Goal: Task Accomplishment & Management: Manage account settings

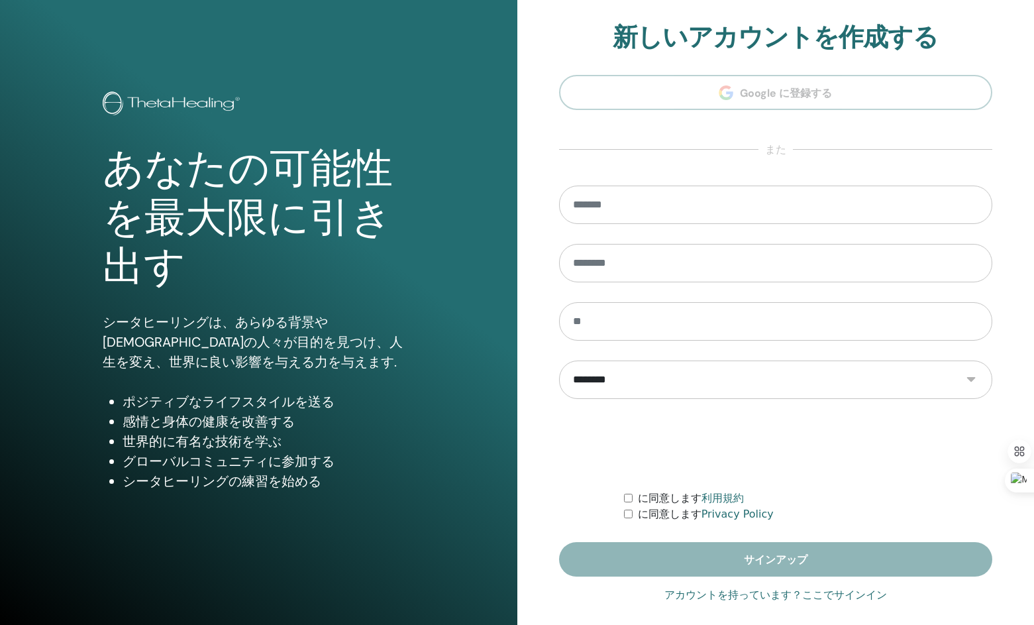
type input "**********"
click at [825, 597] on link "アカウントを持っています？ここでサインイン" at bounding box center [776, 595] width 223 height 16
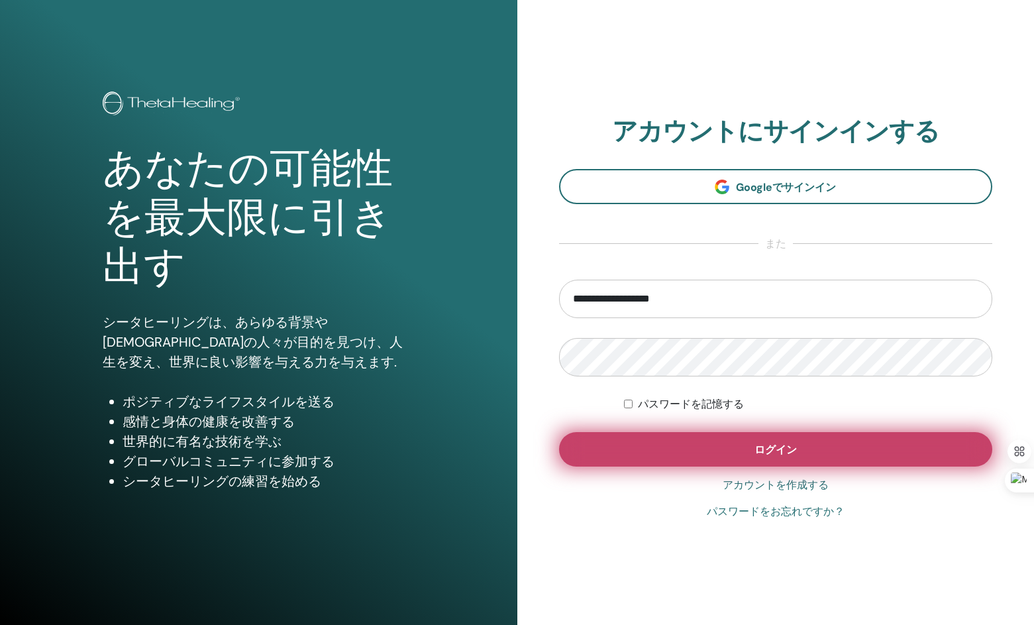
click at [803, 451] on button "ログイン" at bounding box center [776, 449] width 434 height 34
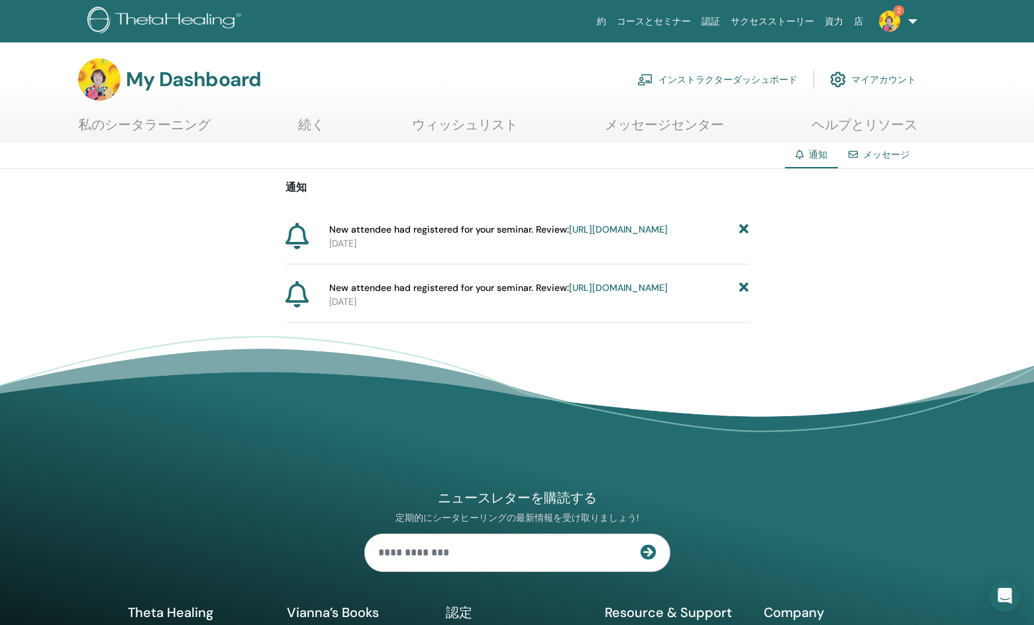
click at [749, 226] on div "通知 New attendee had registered for your seminar. Review: https://member.thetahe…" at bounding box center [517, 246] width 1034 height 154
click at [744, 295] on icon at bounding box center [743, 288] width 9 height 14
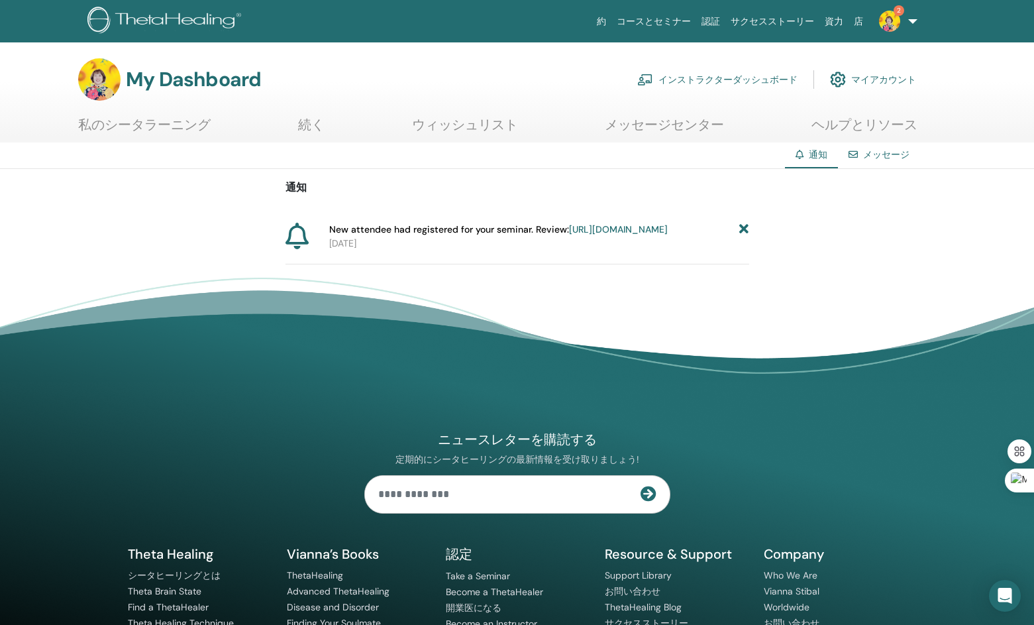
click at [761, 78] on link "インストラクターダッシュボード" at bounding box center [717, 79] width 160 height 29
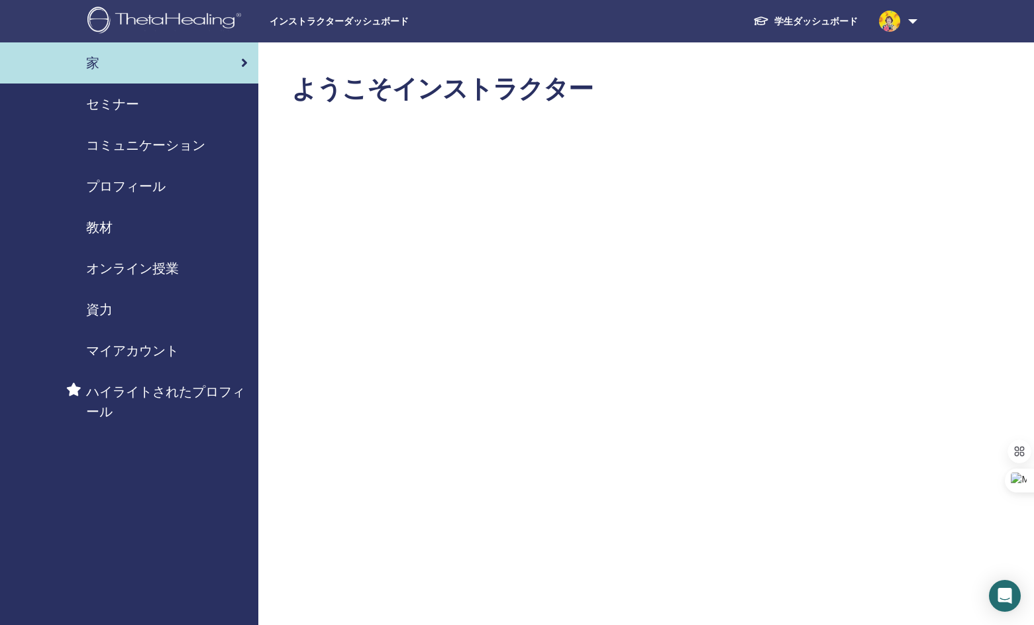
click at [122, 98] on span "セミナー" at bounding box center [112, 104] width 53 height 20
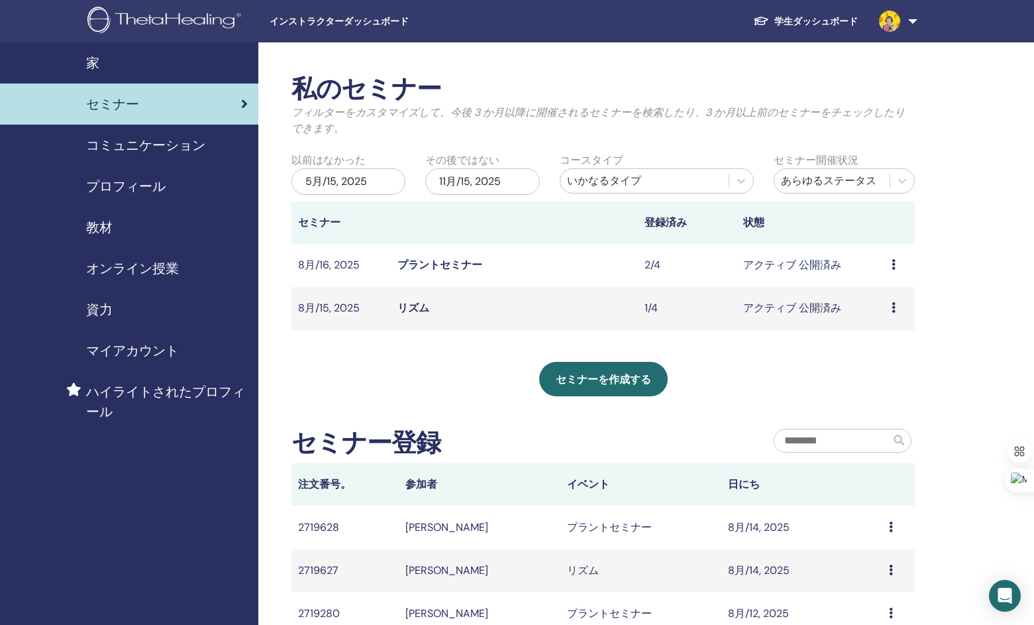
click at [413, 311] on link "リズム" at bounding box center [414, 308] width 32 height 14
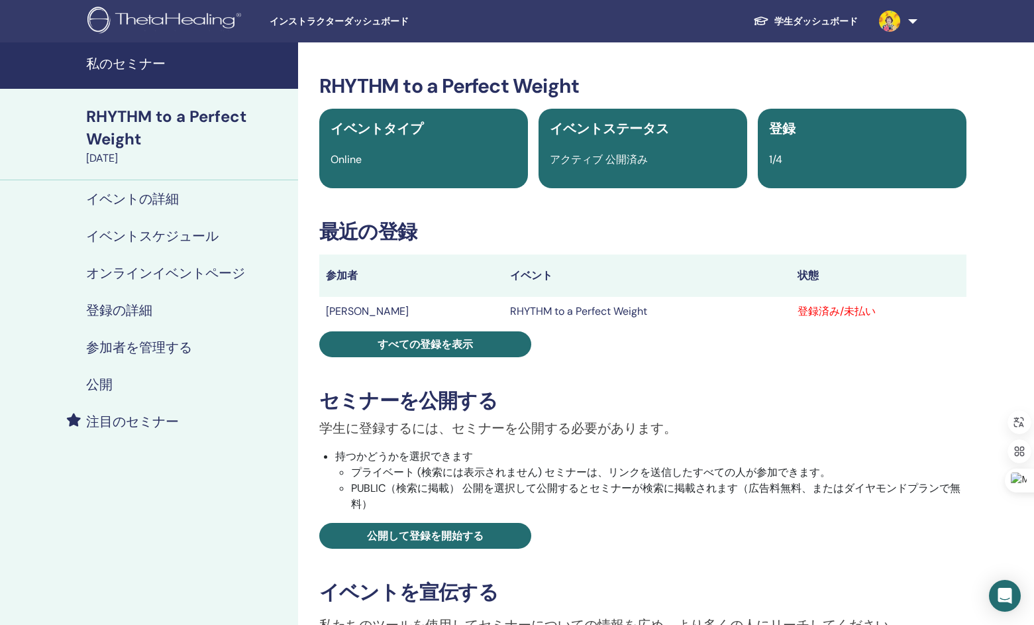
click at [127, 349] on h4 "参加者を管理する" at bounding box center [139, 347] width 106 height 16
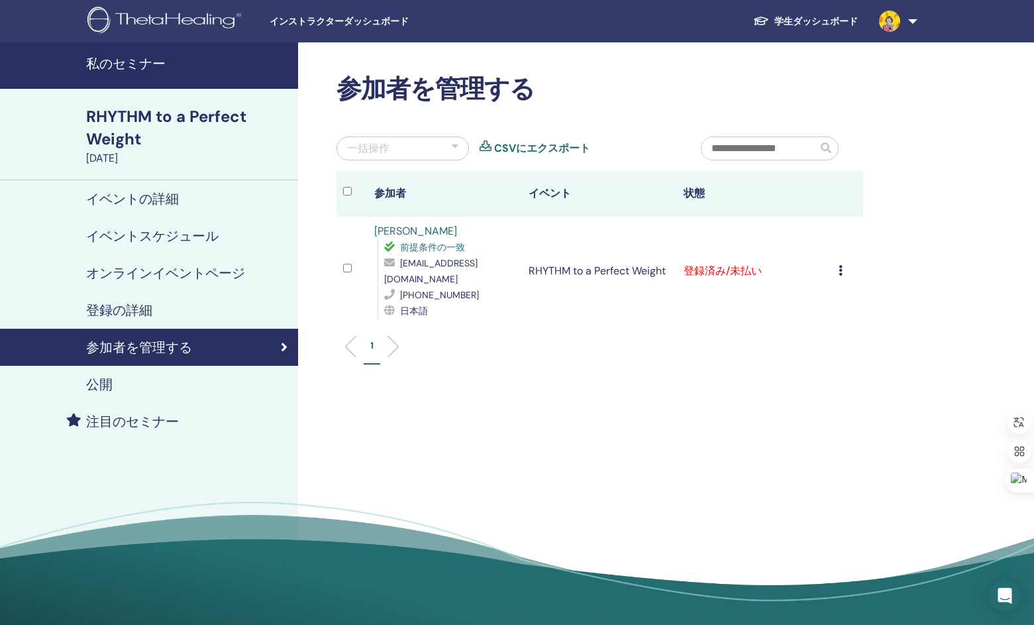
click at [844, 263] on div "登録をキャンセルする 自動認証しない 有料としてマーク 未払いとしてマーク 不在としてマーク 完了して認定する 証明書のダウンロード" at bounding box center [848, 271] width 18 height 16
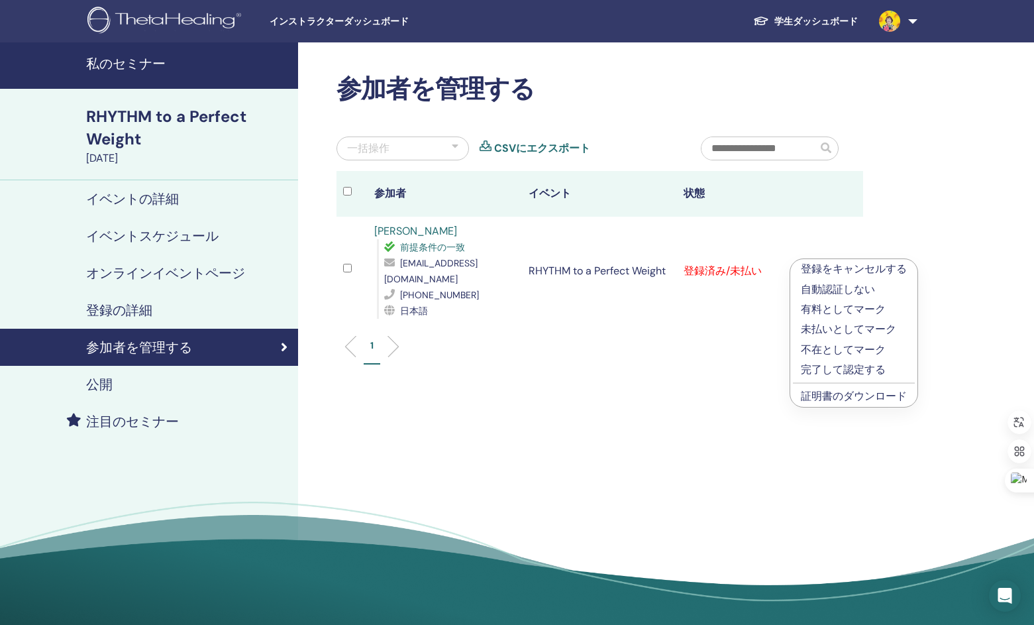
click at [805, 372] on p "完了して認定する" at bounding box center [854, 370] width 106 height 16
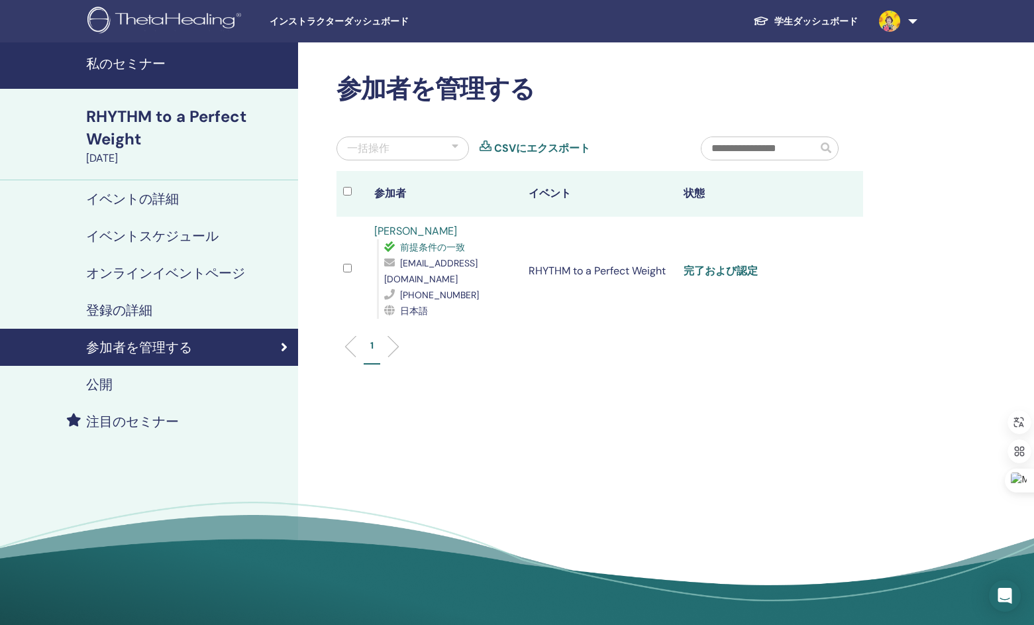
click at [741, 265] on link "完了および認定" at bounding box center [721, 271] width 74 height 14
click at [145, 65] on h4 "私のセミナー" at bounding box center [188, 64] width 204 height 16
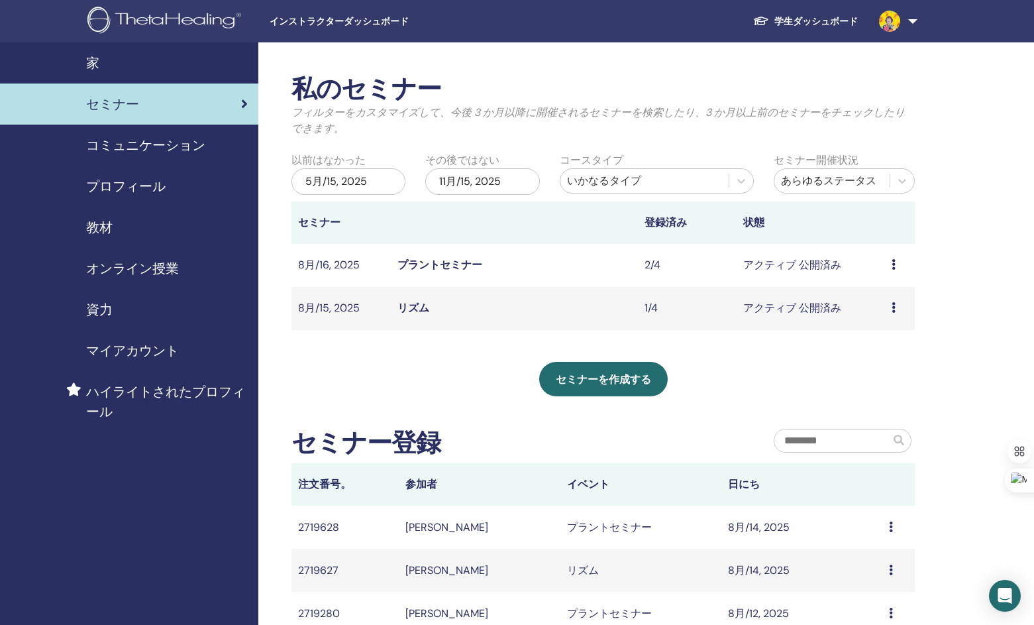
click at [431, 264] on link "プラントセミナー" at bounding box center [440, 265] width 85 height 14
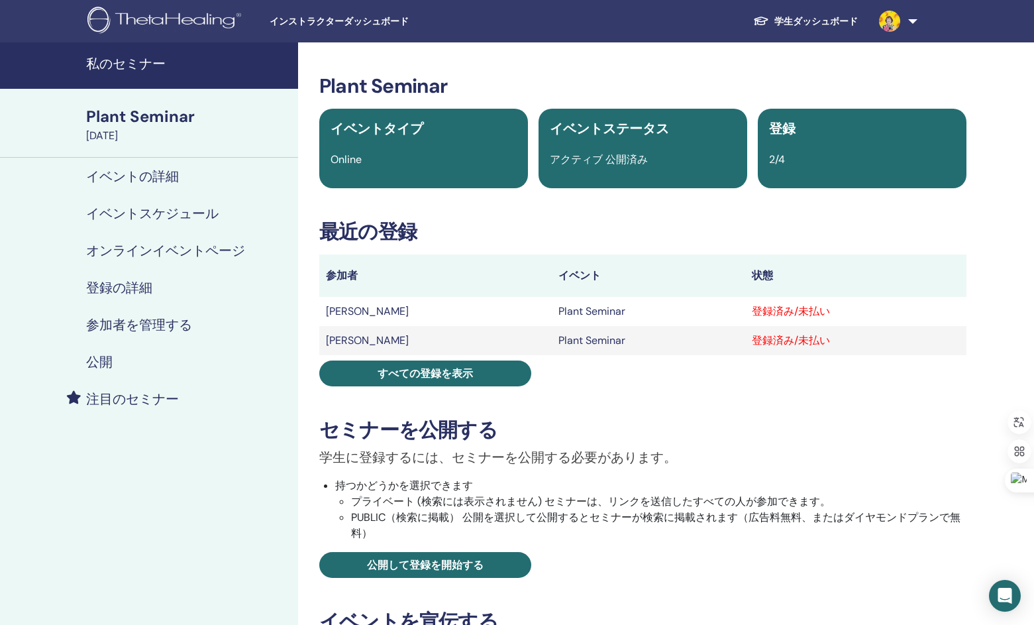
click at [136, 319] on h4 "参加者を管理する" at bounding box center [139, 325] width 106 height 16
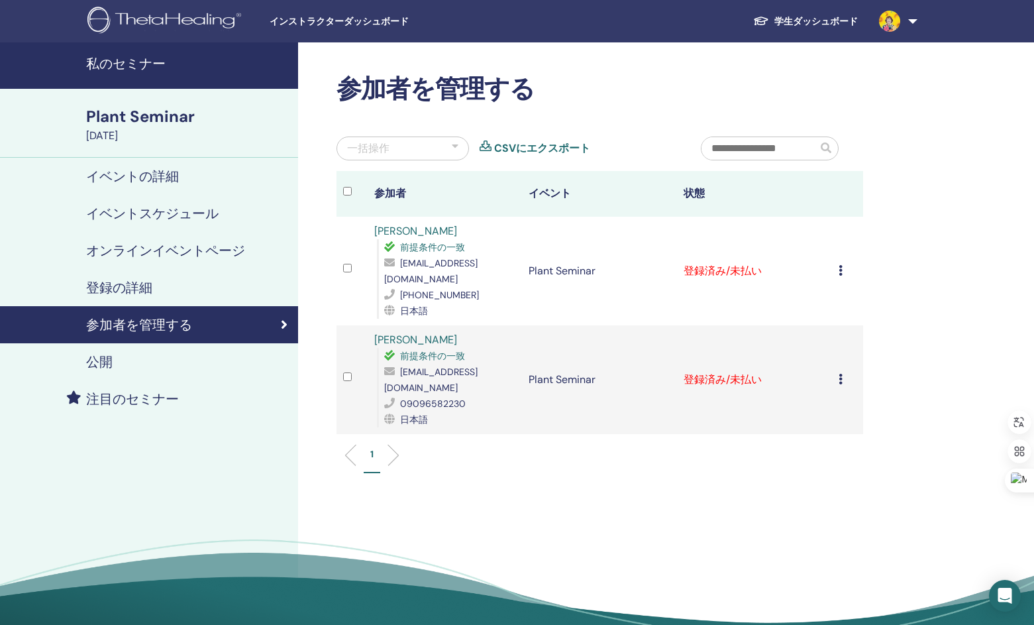
click at [844, 266] on div "登録をキャンセルする 自動認証しない 有料としてマーク 未払いとしてマーク 不在としてマーク 完了して認定する 証明書のダウンロード" at bounding box center [848, 271] width 18 height 16
click at [826, 313] on p "有料としてマーク" at bounding box center [854, 317] width 106 height 16
